Goal: Transaction & Acquisition: Purchase product/service

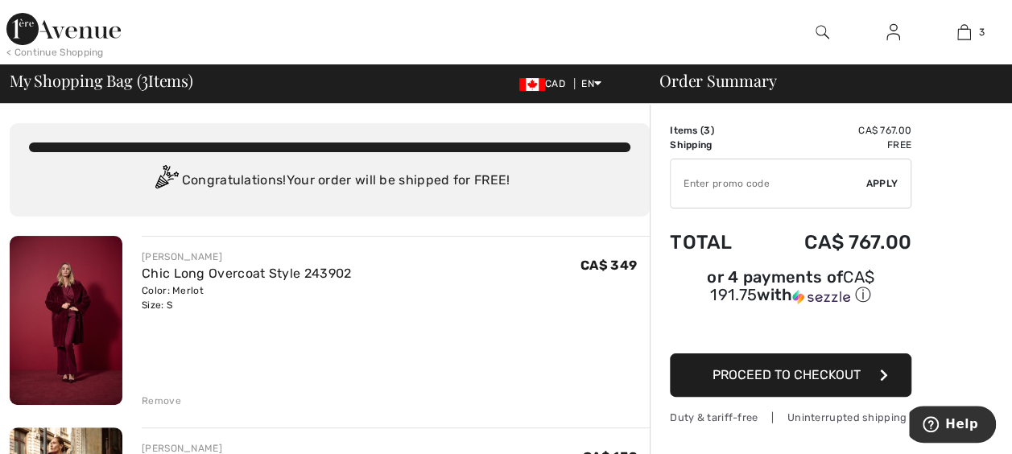
click at [64, 314] on img at bounding box center [66, 320] width 113 height 169
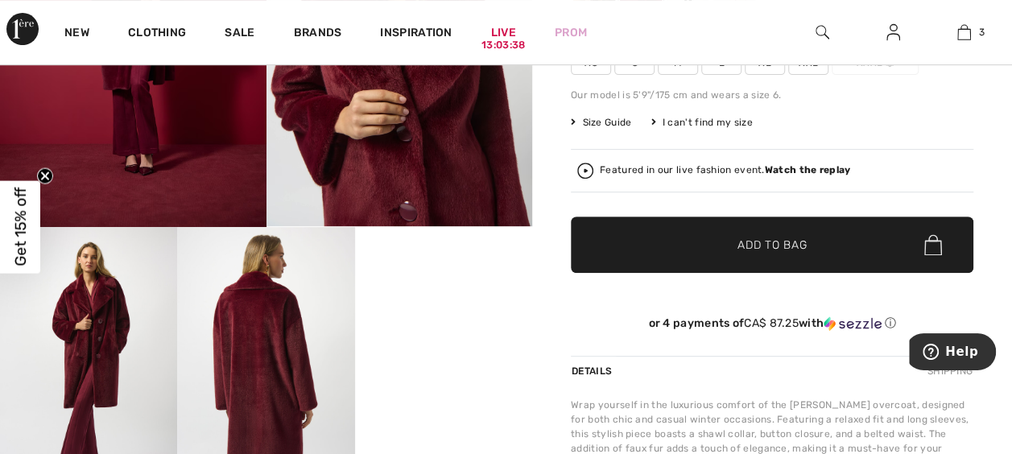
scroll to position [270, 0]
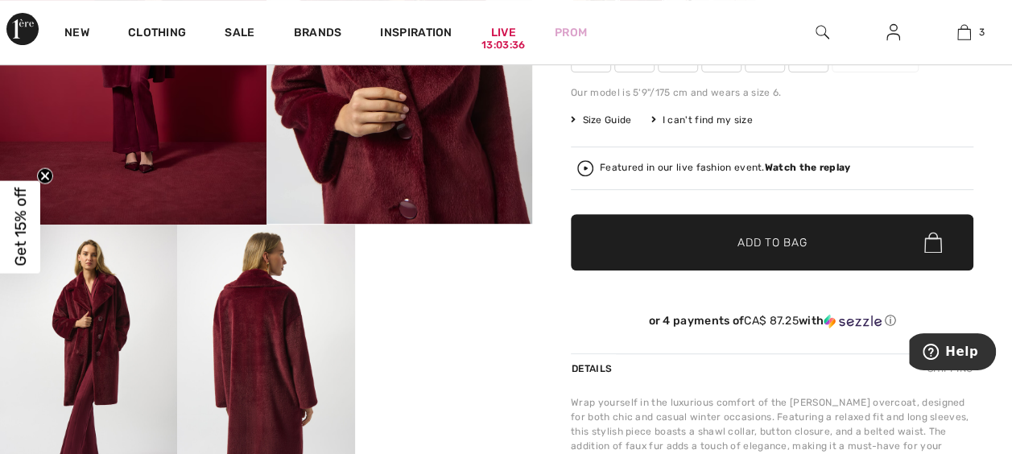
click at [585, 120] on span "Size Guide" at bounding box center [601, 120] width 60 height 14
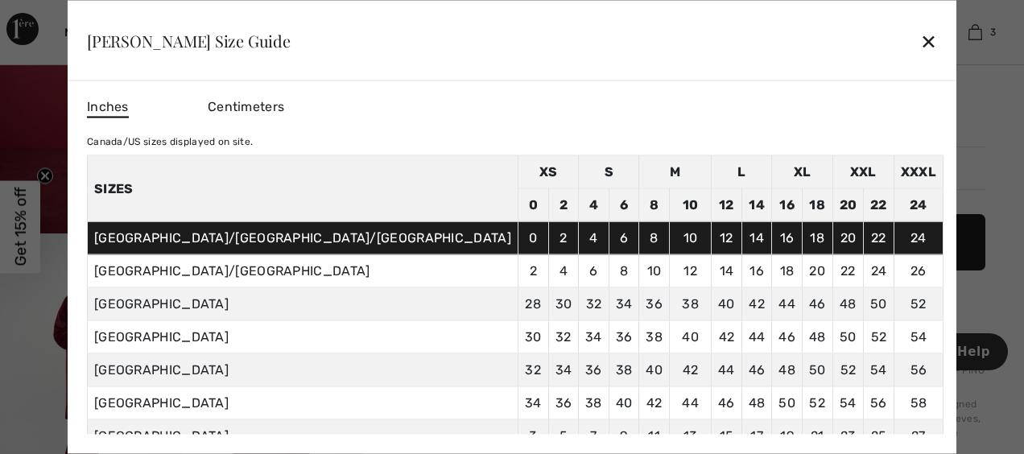
click at [920, 45] on div "✕" at bounding box center [928, 40] width 17 height 34
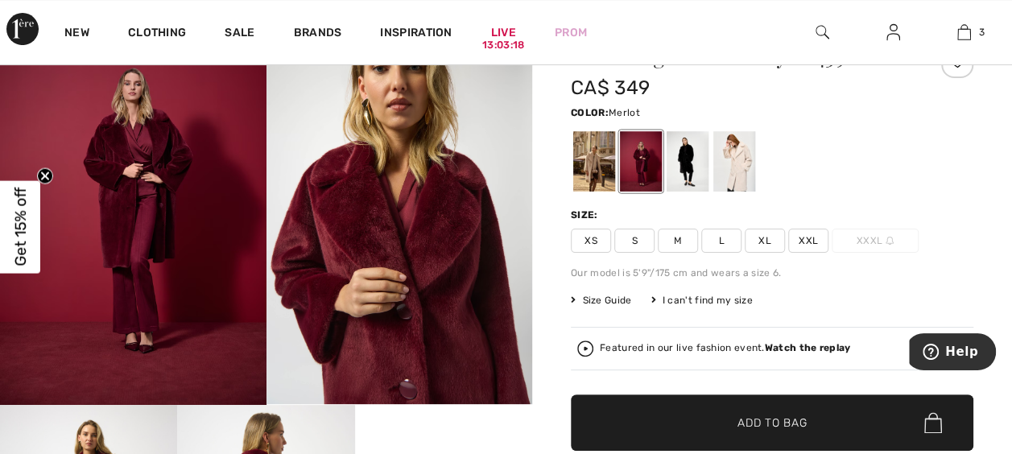
scroll to position [0, 0]
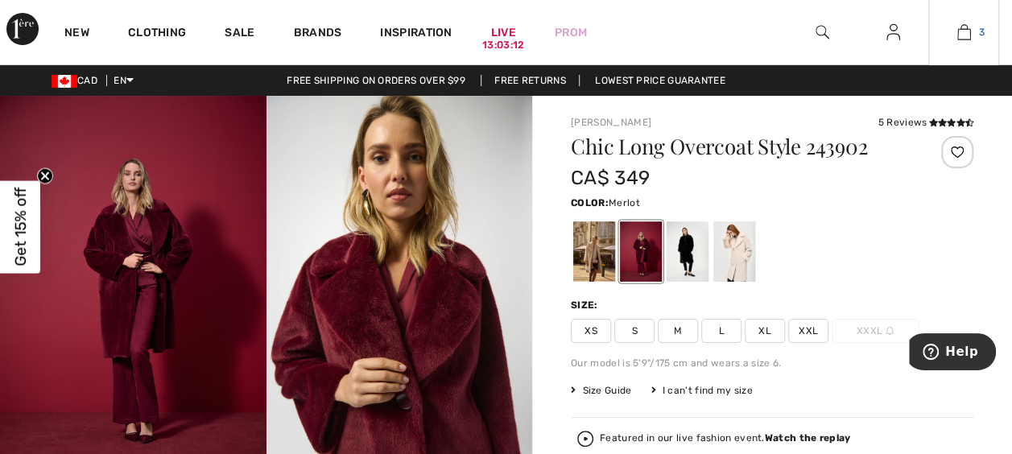
click at [985, 34] on link "3" at bounding box center [963, 32] width 69 height 19
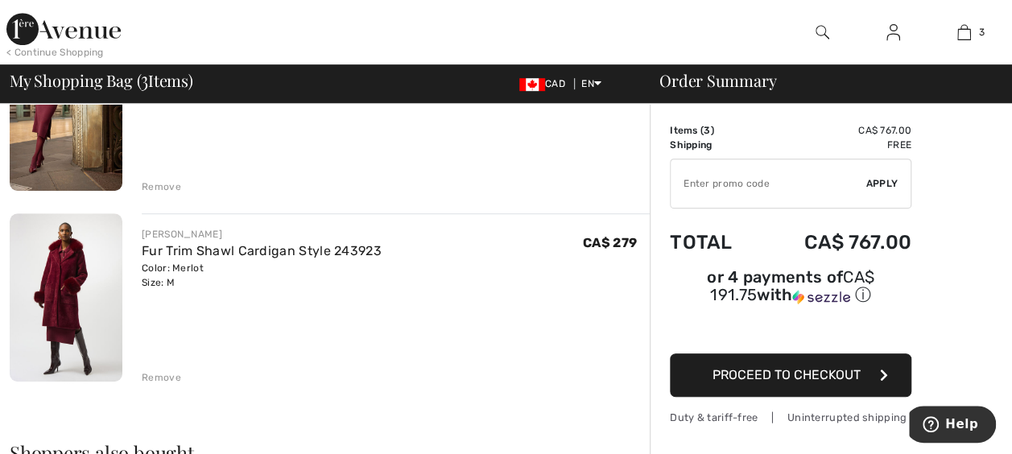
scroll to position [411, 0]
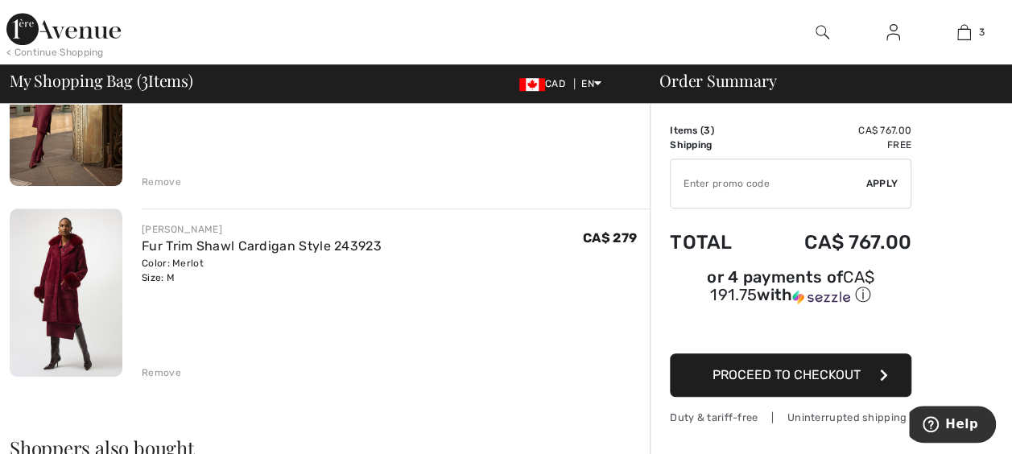
click at [153, 375] on div "Remove" at bounding box center [161, 372] width 39 height 14
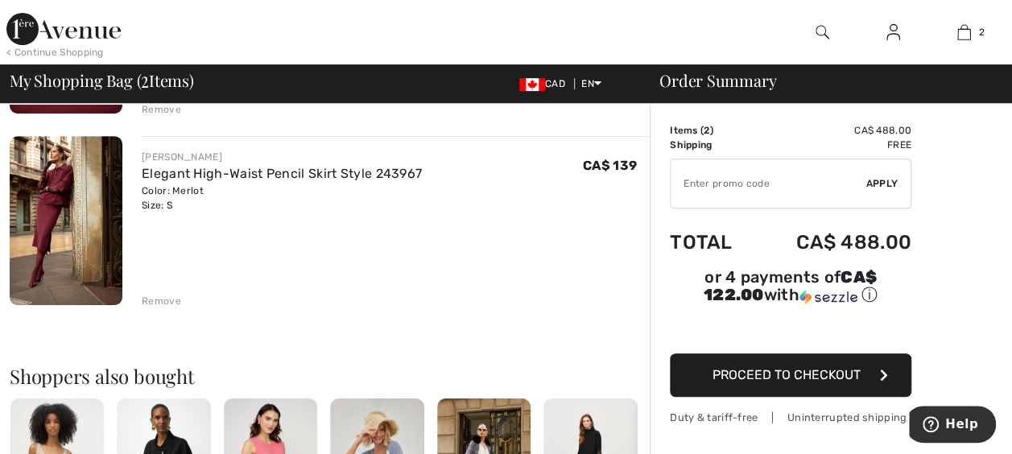
scroll to position [283, 0]
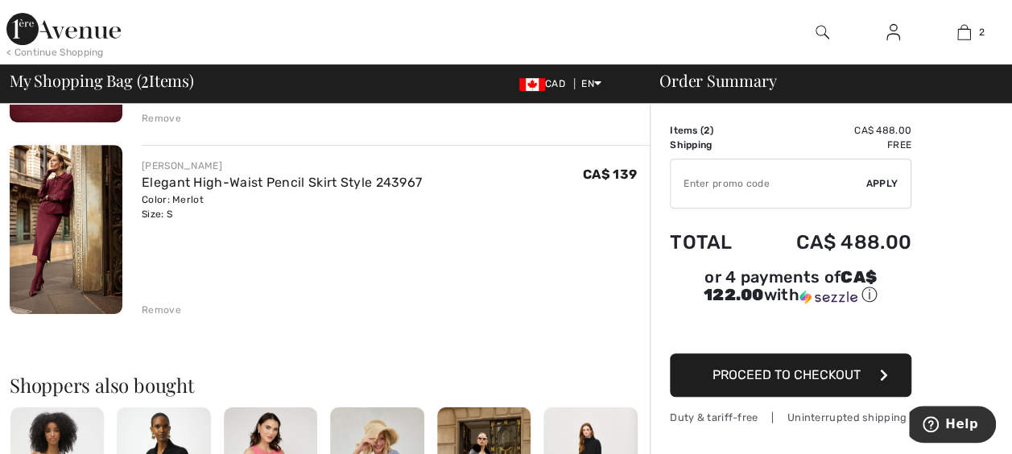
click at [52, 233] on img at bounding box center [66, 229] width 113 height 169
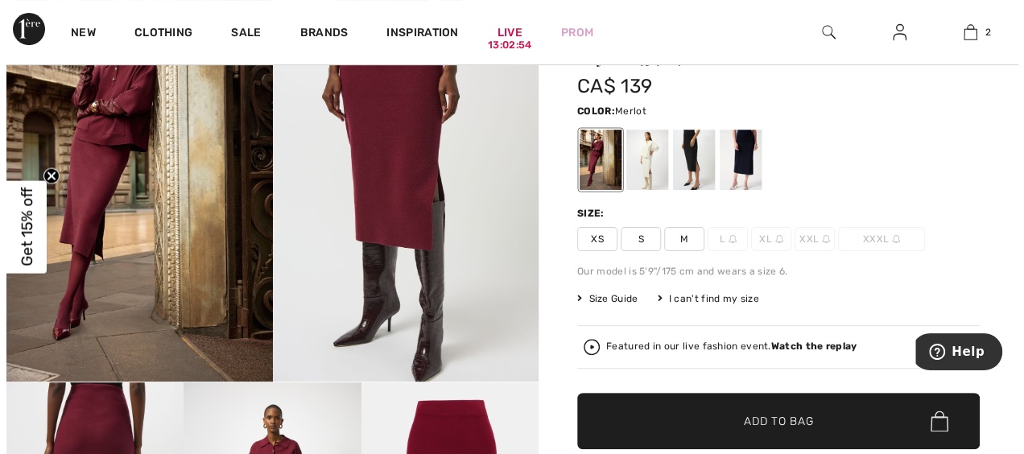
scroll to position [109, 0]
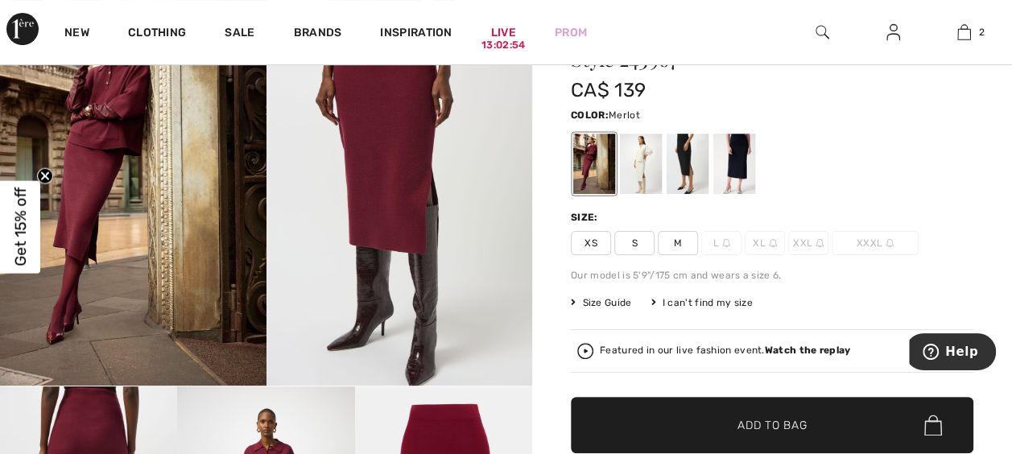
click at [599, 305] on span "Size Guide" at bounding box center [601, 302] width 60 height 14
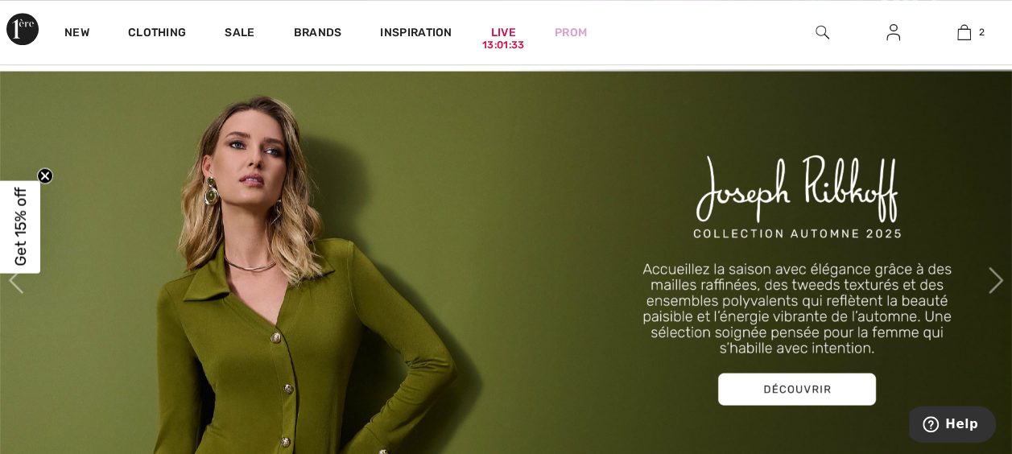
scroll to position [518, 0]
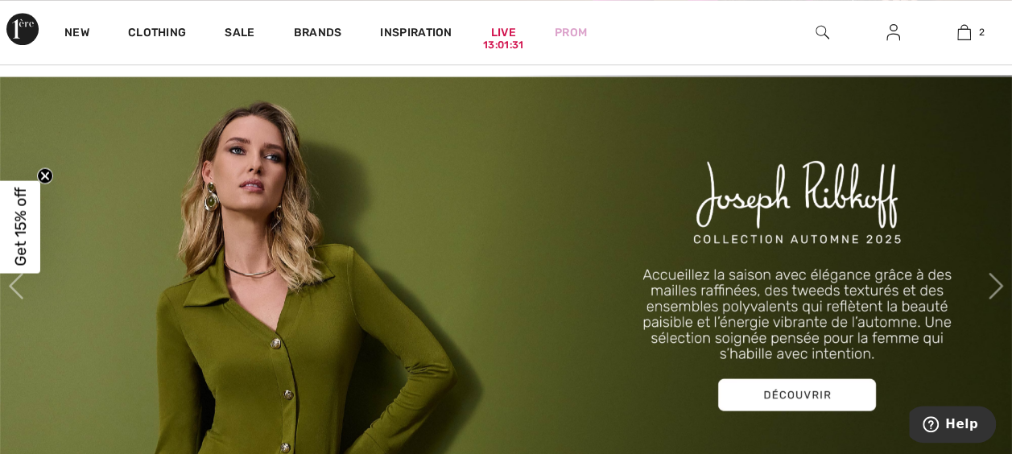
click at [737, 320] on img at bounding box center [506, 286] width 1012 height 422
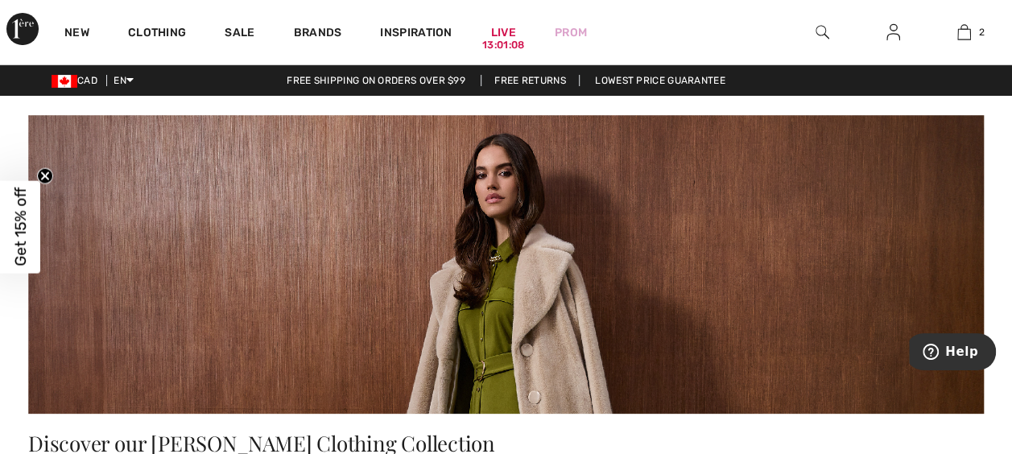
click at [27, 232] on span "Get 15% off" at bounding box center [20, 227] width 19 height 79
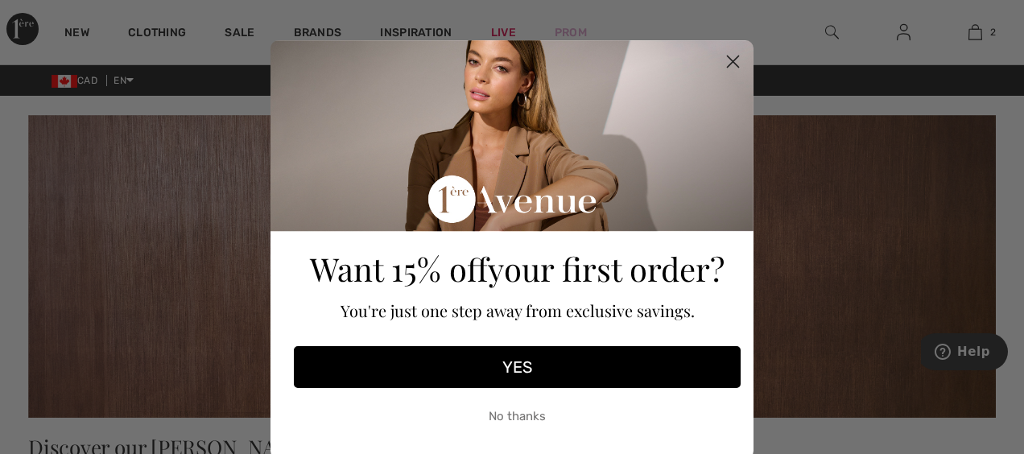
click at [488, 370] on button "YES" at bounding box center [517, 367] width 447 height 42
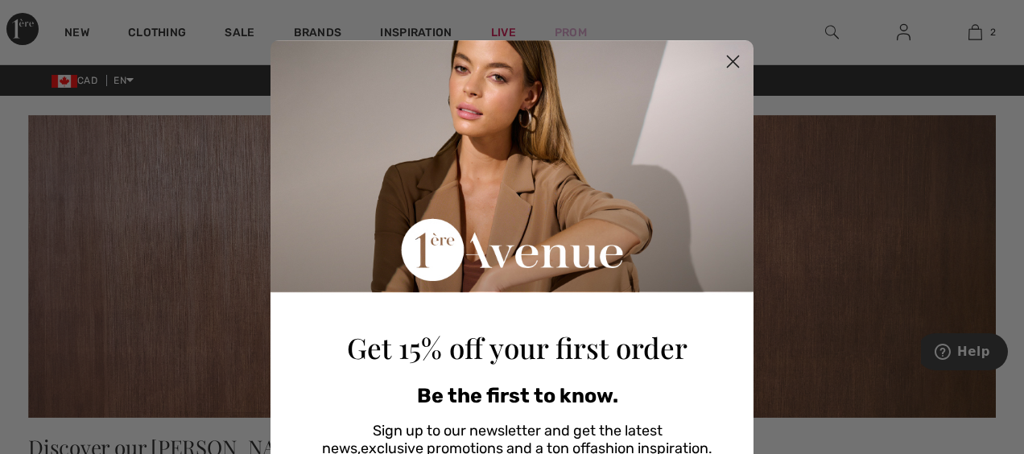
scroll to position [264, 0]
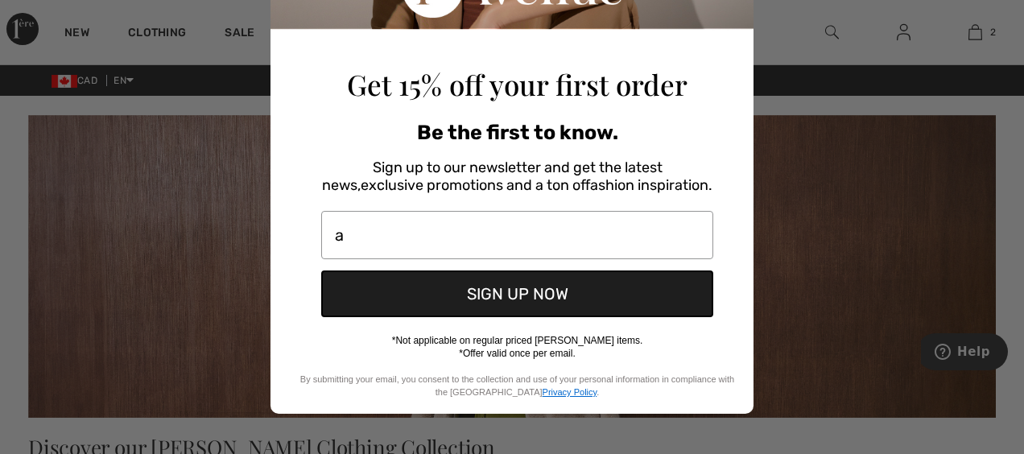
type input "[EMAIL_ADDRESS][DOMAIN_NAME]"
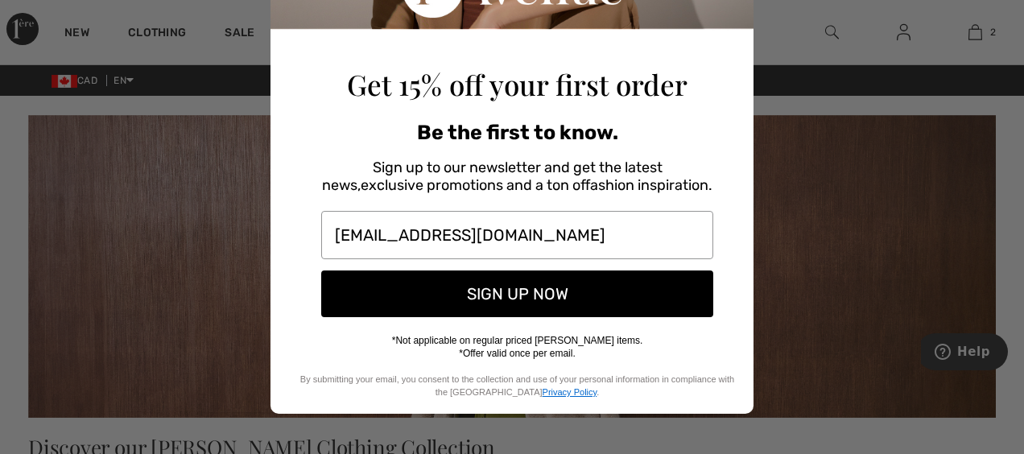
click at [493, 290] on button "SIGN UP NOW" at bounding box center [517, 293] width 392 height 47
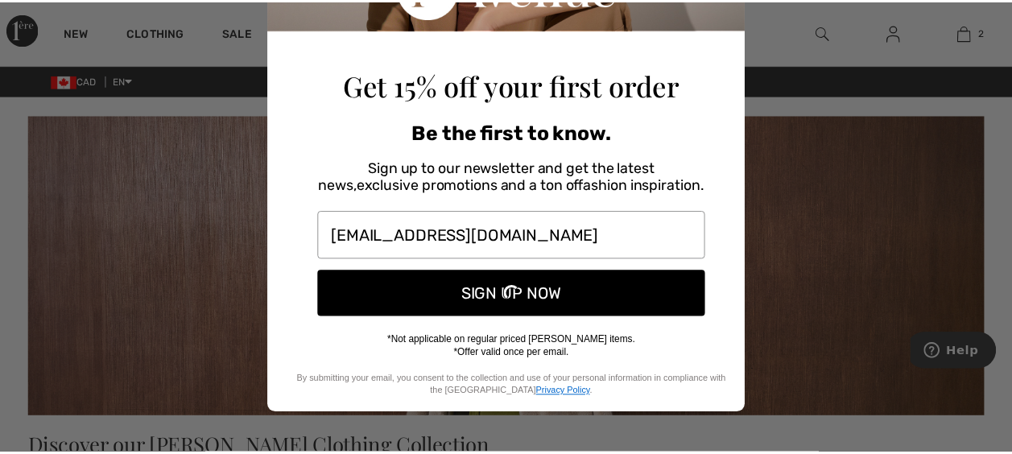
scroll to position [241, 0]
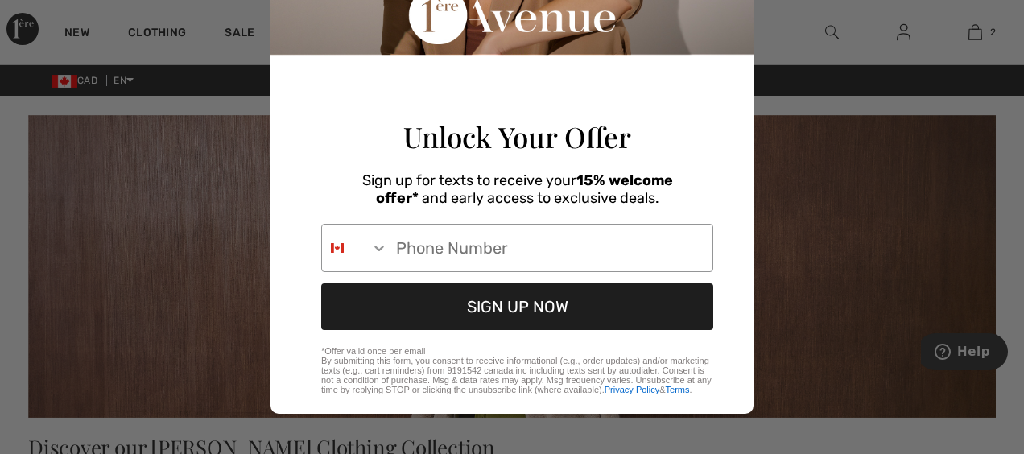
click at [844, 208] on div "Close dialog Unlock Your Offer Sign up for texts to receive your 15% welcome of…" at bounding box center [512, 227] width 1024 height 454
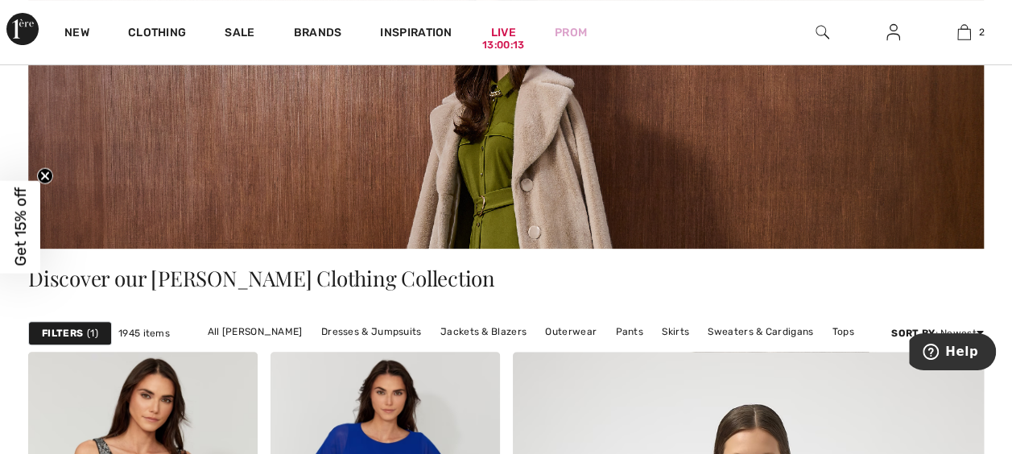
scroll to position [166, 0]
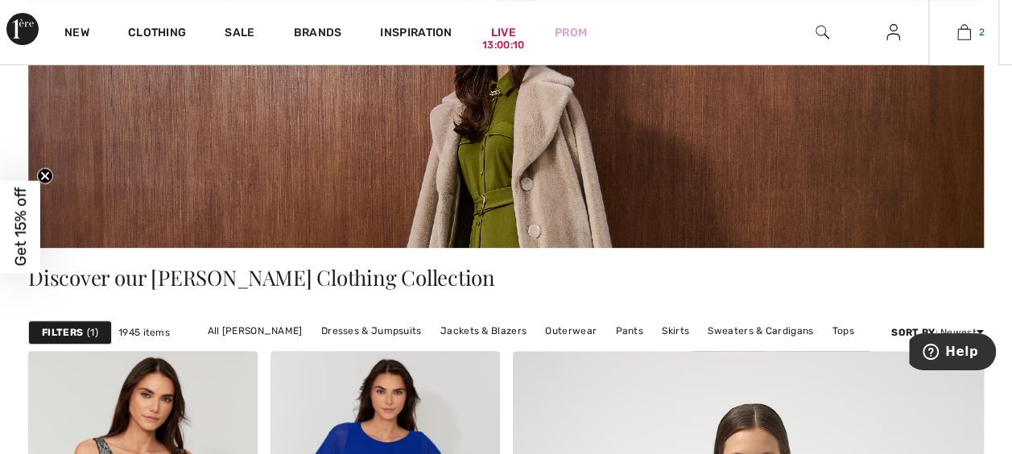
click at [966, 39] on img at bounding box center [964, 32] width 14 height 19
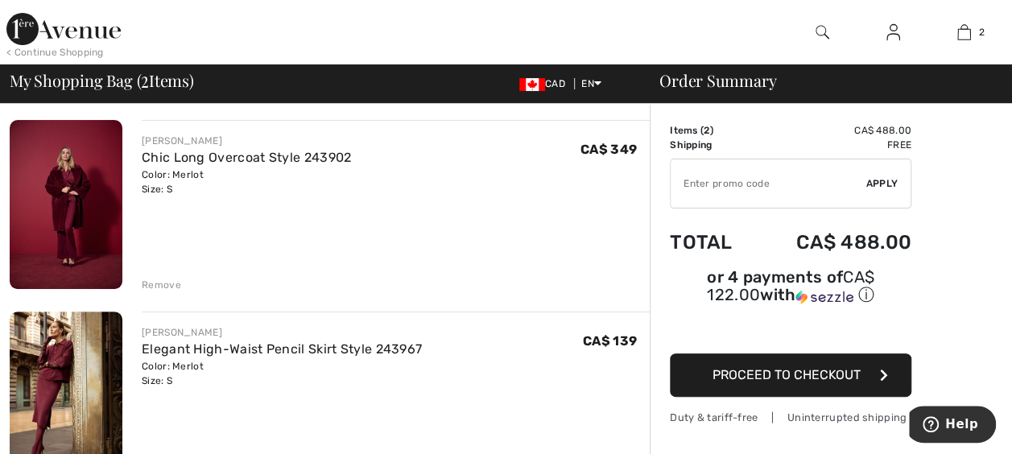
scroll to position [131, 0]
